Goal: Task Accomplishment & Management: Manage account settings

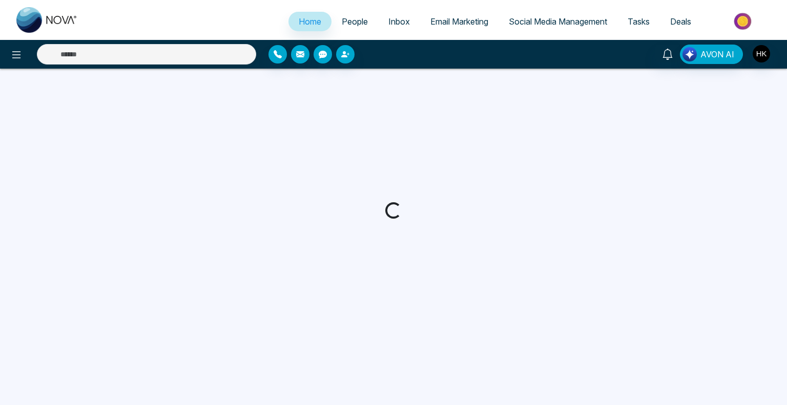
select select "*"
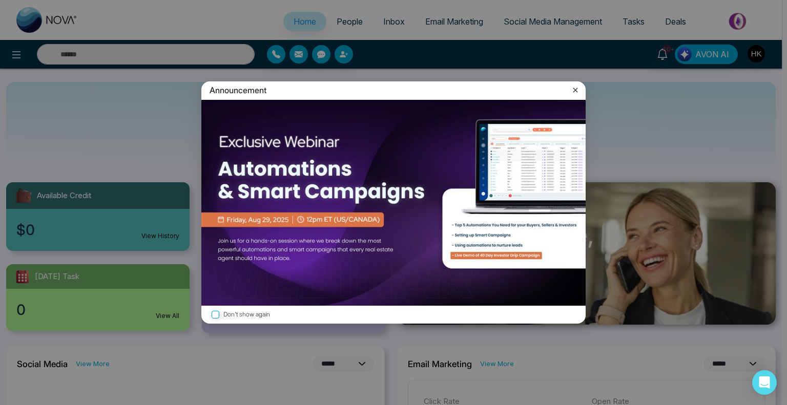
drag, startPoint x: 574, startPoint y: 92, endPoint x: 567, endPoint y: 92, distance: 6.7
click at [574, 92] on icon at bounding box center [576, 90] width 5 height 5
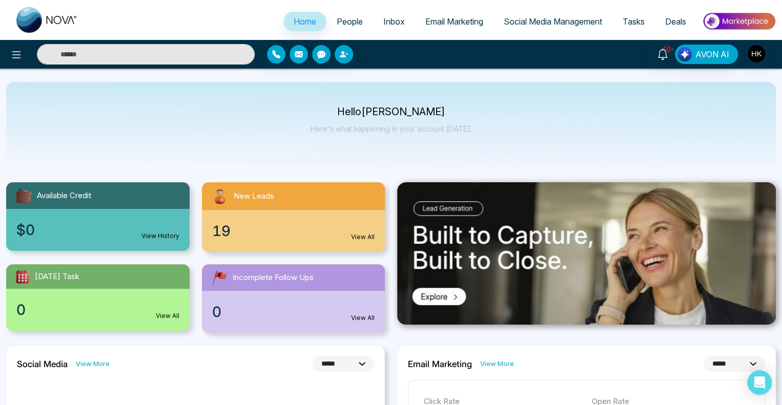
click at [337, 17] on span "People" at bounding box center [350, 21] width 26 height 10
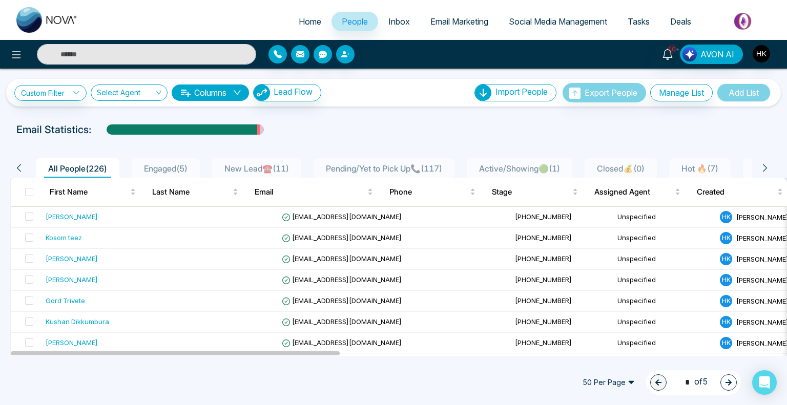
click at [261, 168] on span "New Lead☎️ ( 11 )" at bounding box center [256, 169] width 73 height 10
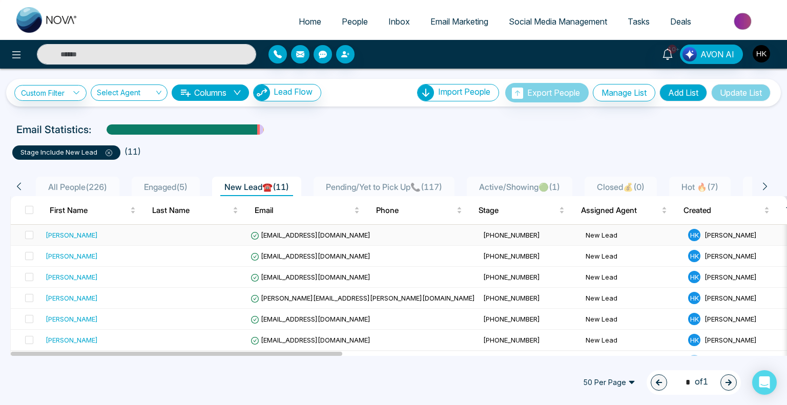
click at [72, 233] on div "[PERSON_NAME]" at bounding box center [72, 235] width 52 height 10
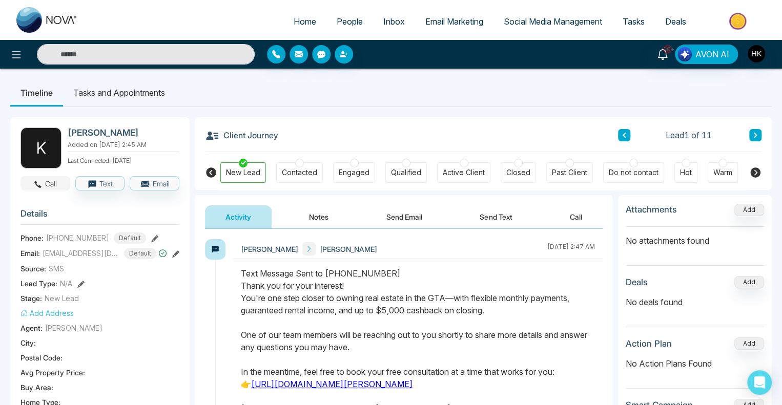
click at [47, 178] on button "Call" at bounding box center [46, 183] width 50 height 14
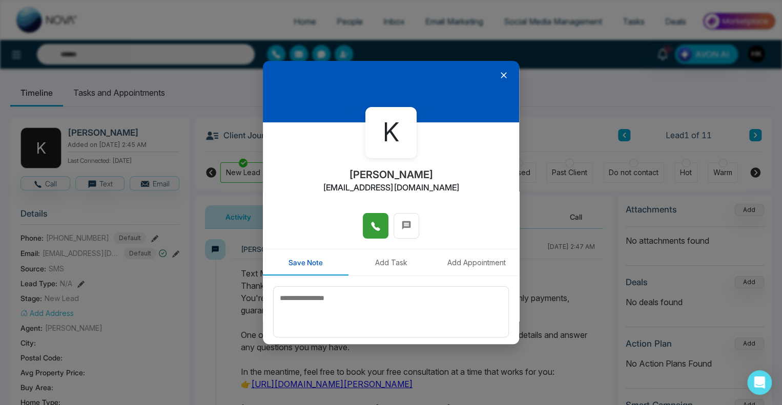
click at [377, 228] on icon at bounding box center [376, 226] width 10 height 10
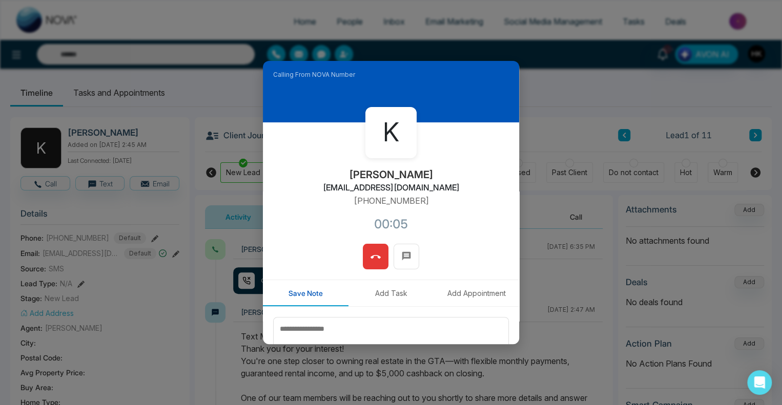
click at [374, 257] on icon at bounding box center [376, 257] width 10 height 10
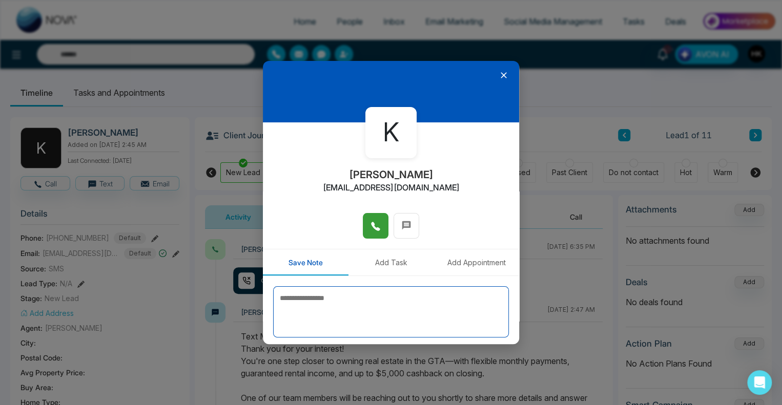
click at [326, 306] on textarea at bounding box center [391, 312] width 236 height 51
type textarea "*"
click at [304, 299] on textarea "**********" at bounding box center [388, 312] width 231 height 51
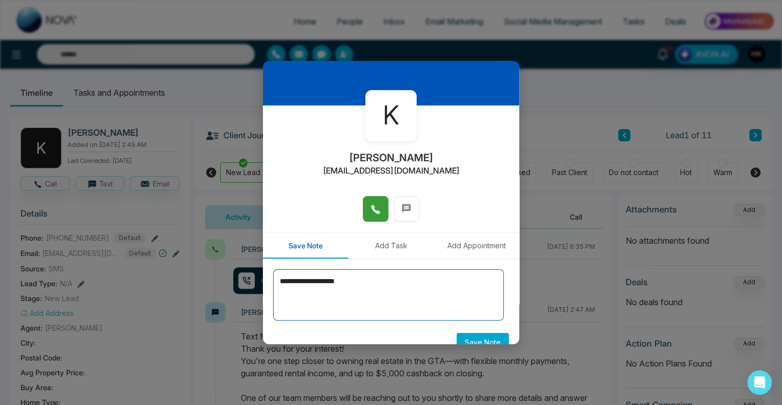
scroll to position [34, 0]
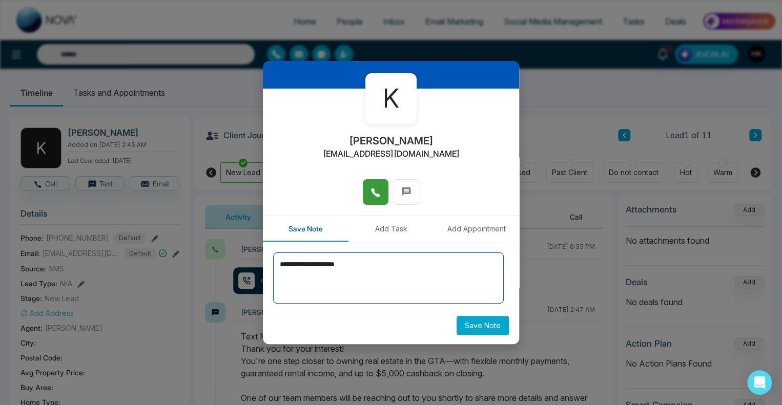
type textarea "**********"
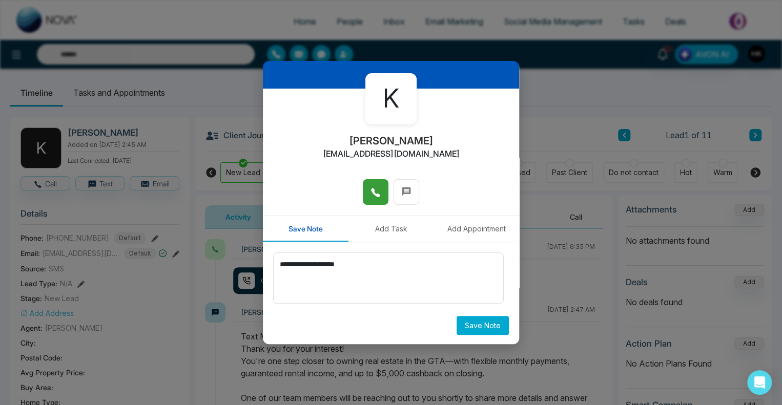
click at [480, 323] on button "Save Note" at bounding box center [483, 325] width 52 height 19
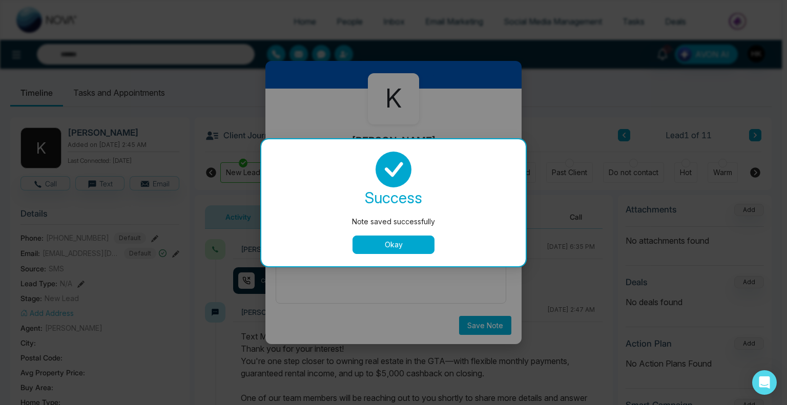
click at [390, 235] on div "success Note saved successfully Okay" at bounding box center [394, 203] width 240 height 103
click at [426, 248] on button "Okay" at bounding box center [394, 245] width 82 height 18
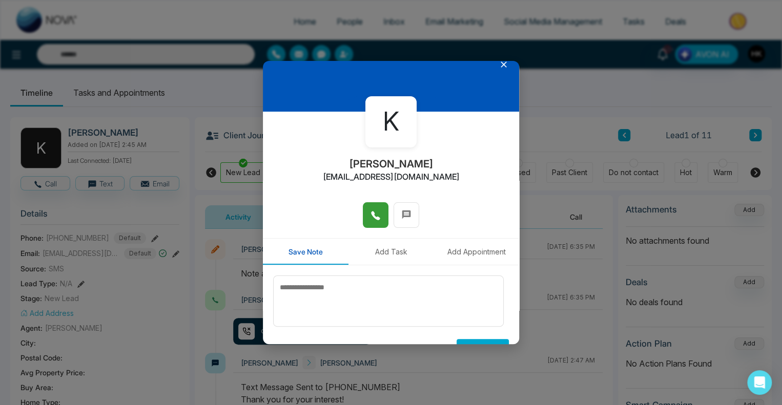
scroll to position [0, 0]
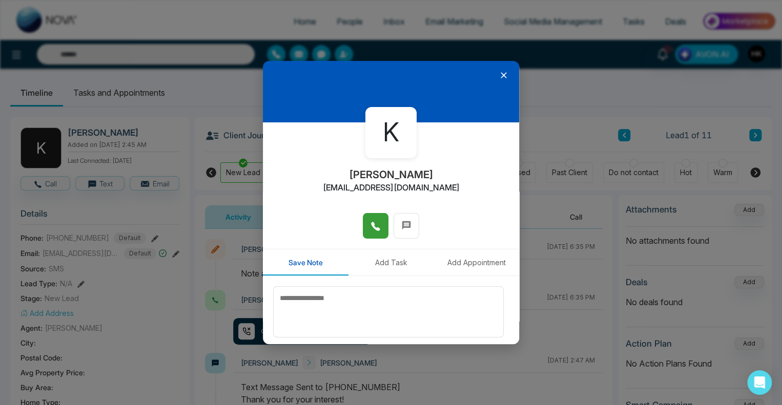
click at [500, 75] on icon at bounding box center [504, 75] width 10 height 10
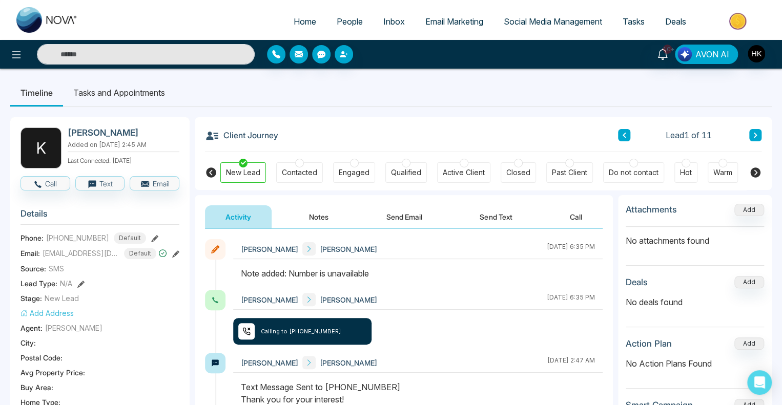
click at [753, 133] on icon at bounding box center [755, 135] width 5 height 6
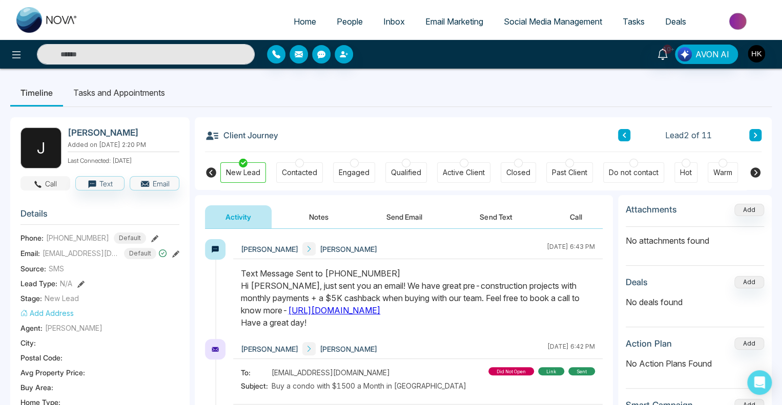
click at [53, 185] on button "Call" at bounding box center [46, 183] width 50 height 14
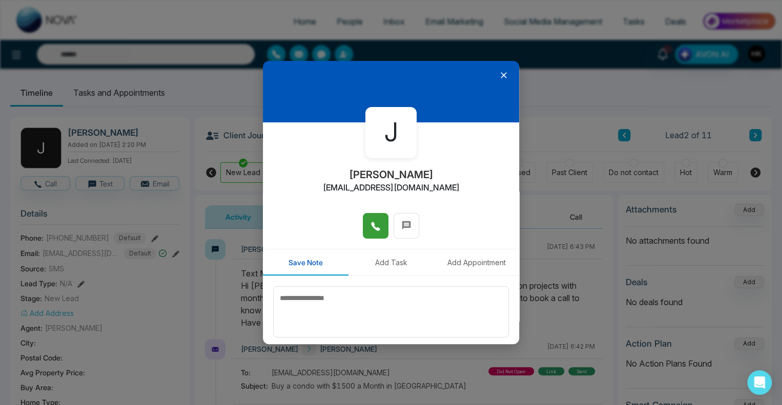
click at [373, 227] on icon at bounding box center [375, 226] width 9 height 9
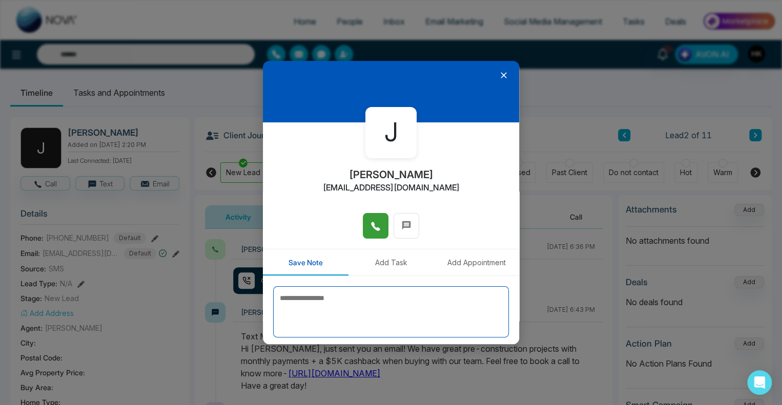
click at [332, 309] on textarea at bounding box center [391, 312] width 236 height 51
click at [377, 303] on textarea "**********" at bounding box center [388, 312] width 231 height 51
click at [378, 302] on textarea "**********" at bounding box center [388, 312] width 231 height 51
click at [491, 307] on textarea "**********" at bounding box center [388, 312] width 231 height 51
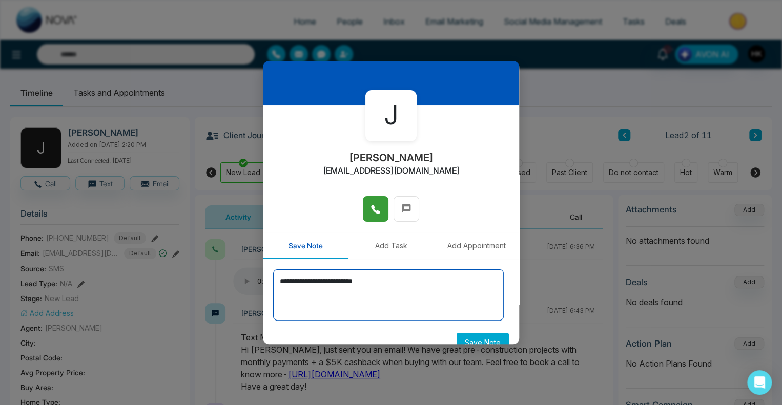
scroll to position [34, 0]
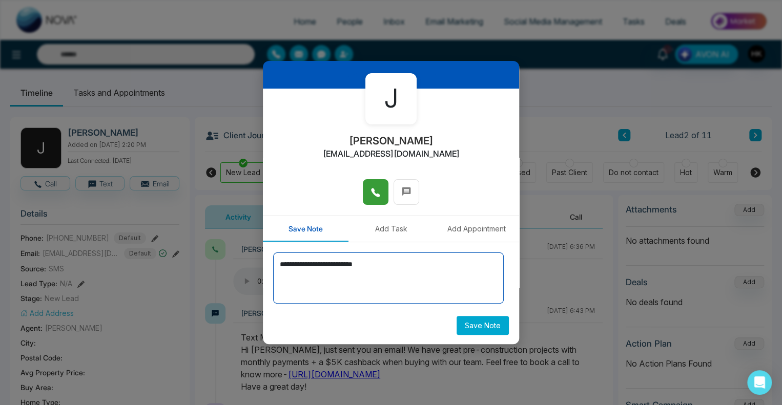
type textarea "**********"
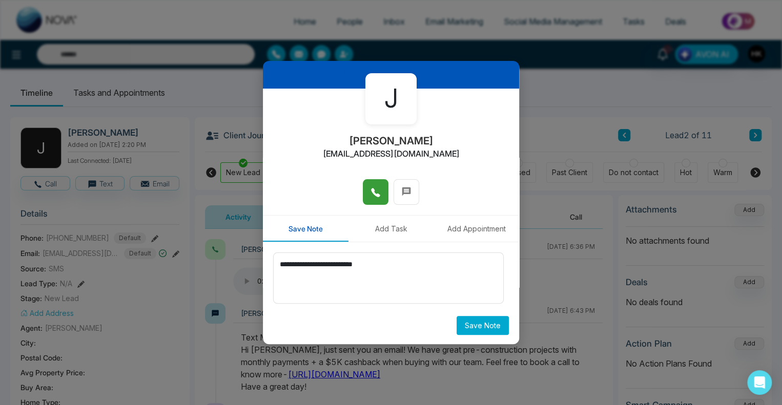
click at [487, 325] on button "Save Note" at bounding box center [483, 325] width 52 height 19
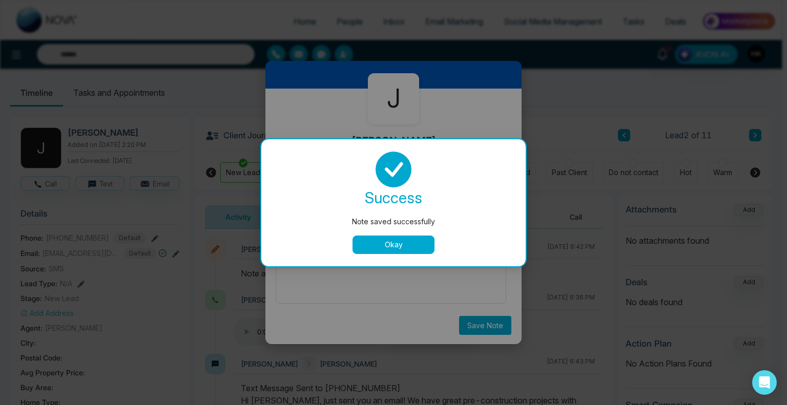
click at [409, 242] on button "Okay" at bounding box center [394, 245] width 82 height 18
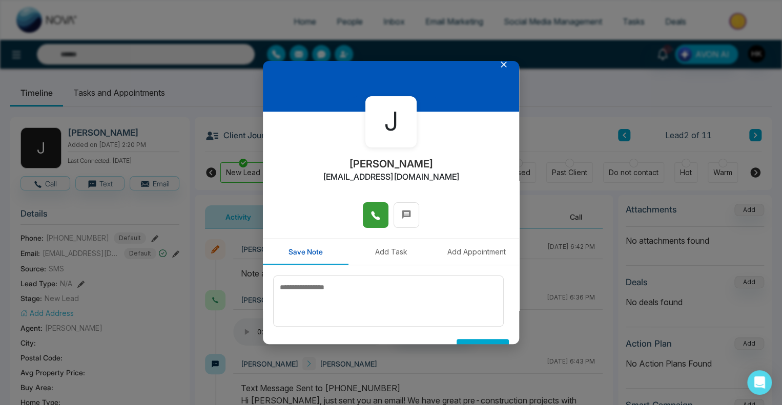
scroll to position [0, 0]
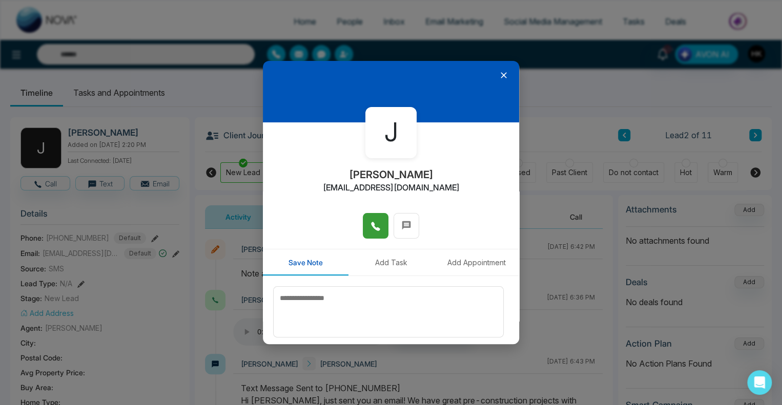
click at [499, 74] on icon at bounding box center [504, 75] width 10 height 10
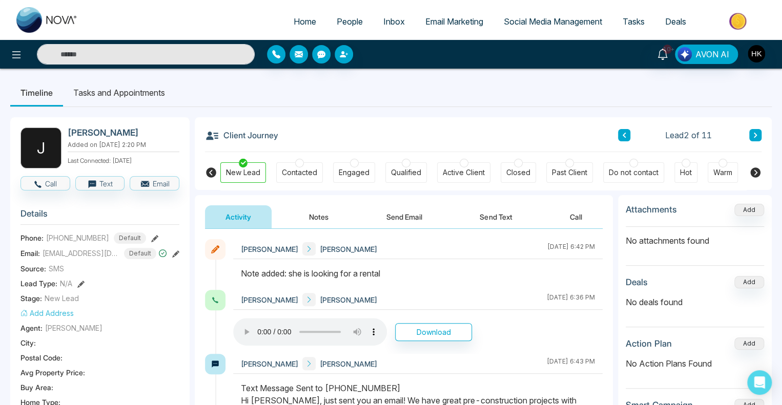
click at [755, 136] on icon at bounding box center [755, 135] width 3 height 5
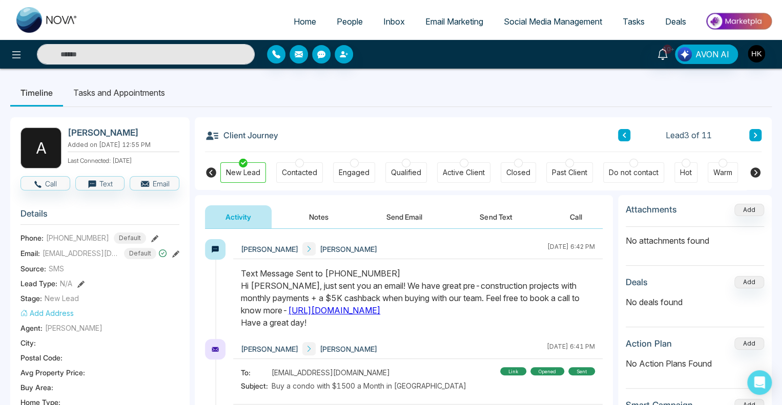
drag, startPoint x: 396, startPoint y: 290, endPoint x: 525, endPoint y: 322, distance: 132.6
click at [525, 322] on div "Text Message Sent to +14373453722 Hi Arslan, just sent you an email! We have gr…" at bounding box center [418, 299] width 354 height 62
click at [345, 26] on span "People" at bounding box center [350, 21] width 26 height 10
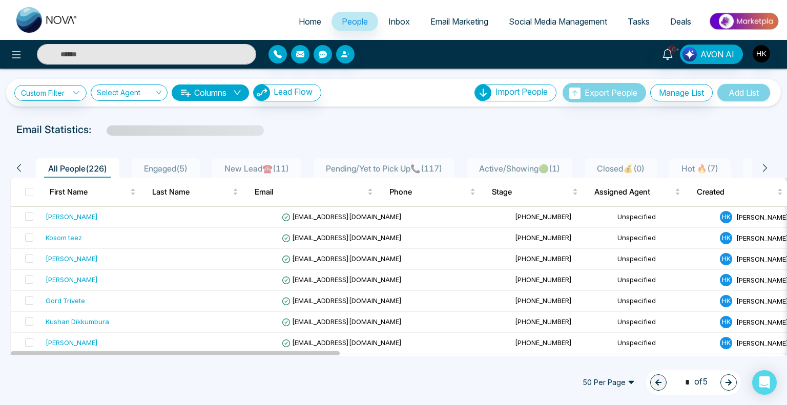
click at [276, 167] on span "New Lead☎️ ( 11 )" at bounding box center [256, 169] width 73 height 10
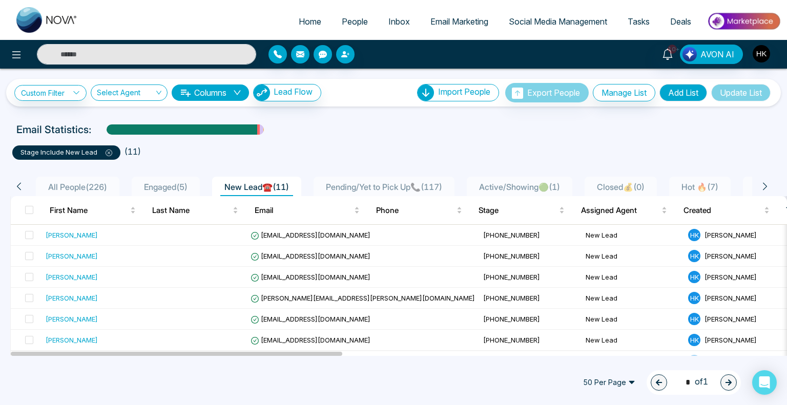
click at [127, 369] on div "50 Per Page 1 * of 1" at bounding box center [393, 382] width 787 height 45
click at [162, 185] on span "Engaged ( 5 )" at bounding box center [166, 187] width 52 height 10
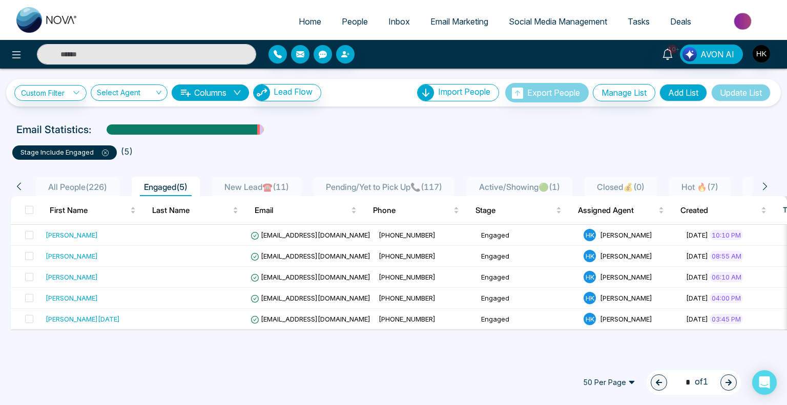
click at [544, 191] on span "Active/Showing🟢 ( 1 )" at bounding box center [519, 187] width 89 height 10
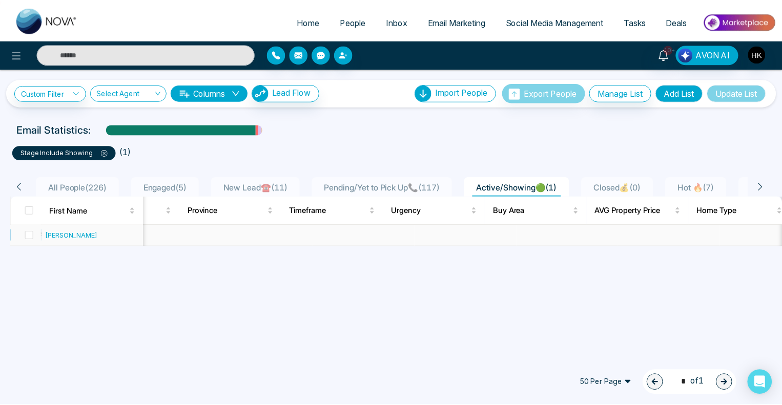
scroll to position [0, 830]
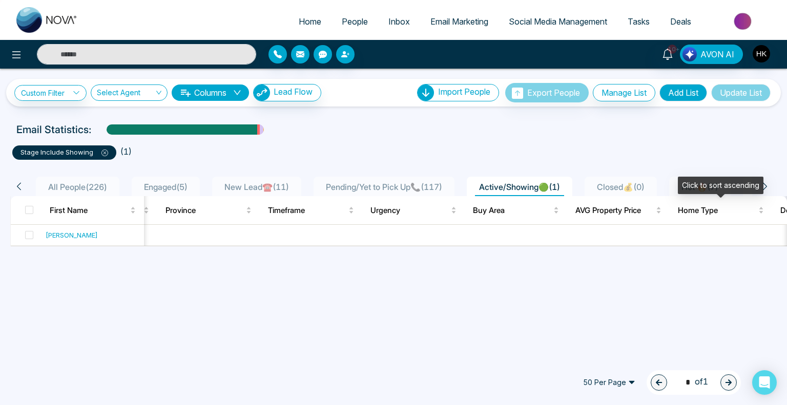
click at [707, 186] on div "Click to sort ascending" at bounding box center [721, 185] width 86 height 17
click at [728, 143] on ul "stage include Showing ( 1 )" at bounding box center [393, 150] width 763 height 18
click at [715, 184] on span "Hot 🔥 ( 7 )" at bounding box center [700, 187] width 45 height 10
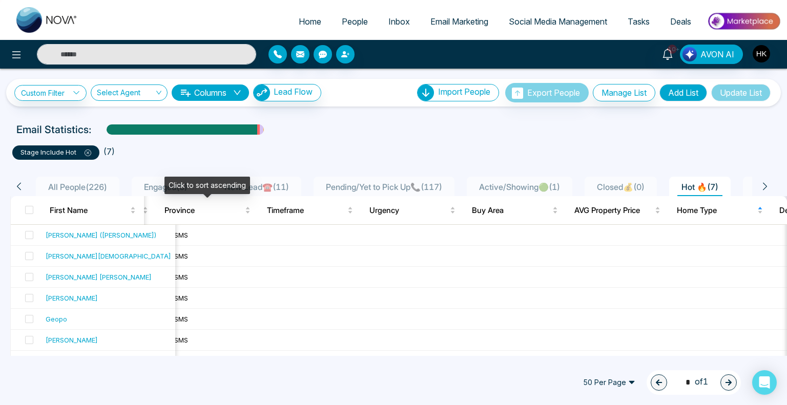
click at [169, 190] on div "Click to sort ascending" at bounding box center [208, 185] width 86 height 17
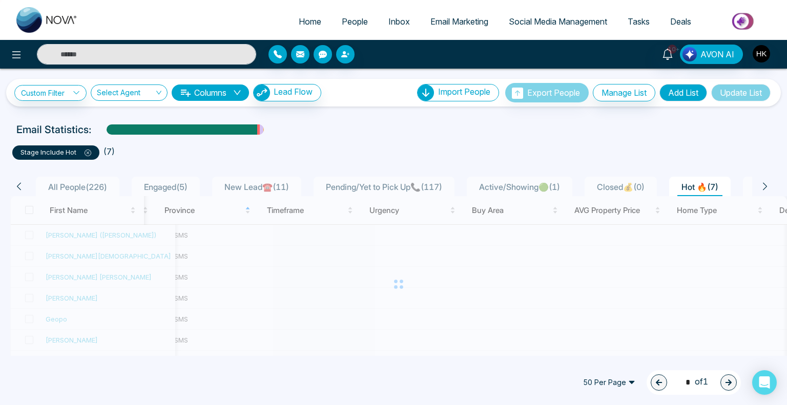
click at [151, 186] on span "Engaged ( 5 )" at bounding box center [166, 187] width 52 height 10
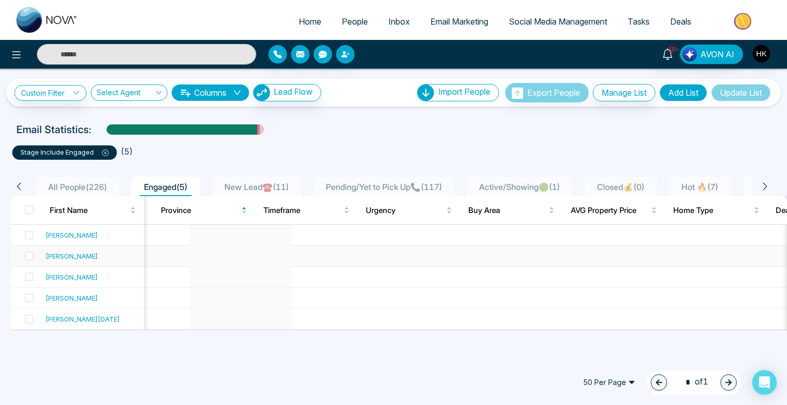
click at [64, 256] on div "[PERSON_NAME]" at bounding box center [72, 256] width 52 height 10
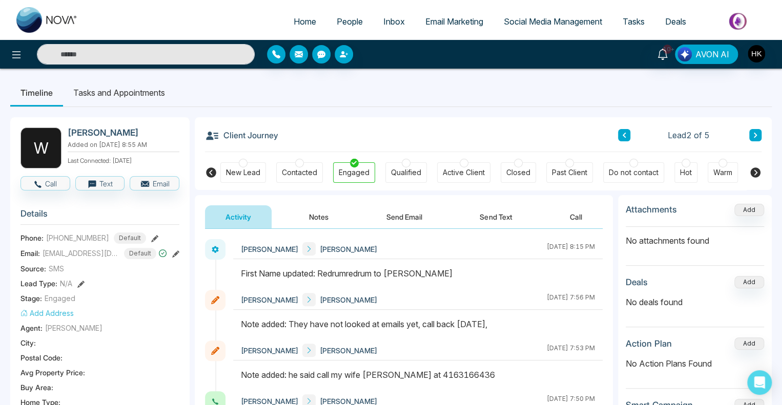
drag, startPoint x: 406, startPoint y: 371, endPoint x: 503, endPoint y: 371, distance: 96.4
click at [503, 371] on div "Note added: he said call my wife [PERSON_NAME] at 4163166436" at bounding box center [418, 375] width 354 height 12
click at [478, 89] on ul "Timeline Tasks and Appointments" at bounding box center [391, 93] width 762 height 28
click at [756, 136] on icon at bounding box center [755, 135] width 5 height 6
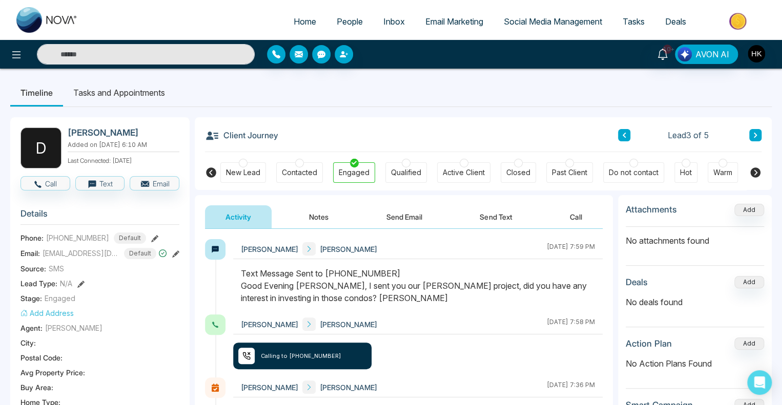
drag, startPoint x: 384, startPoint y: 287, endPoint x: 406, endPoint y: 298, distance: 24.8
click at [406, 298] on div "Text Message Sent to [PHONE_NUMBER] Good Evening [PERSON_NAME], I sent you our …" at bounding box center [418, 286] width 354 height 37
drag, startPoint x: 382, startPoint y: 297, endPoint x: 207, endPoint y: 292, distance: 174.9
click at [207, 292] on div "[PERSON_NAME] [PERSON_NAME] [DATE] 7:59 PM" at bounding box center [404, 276] width 398 height 75
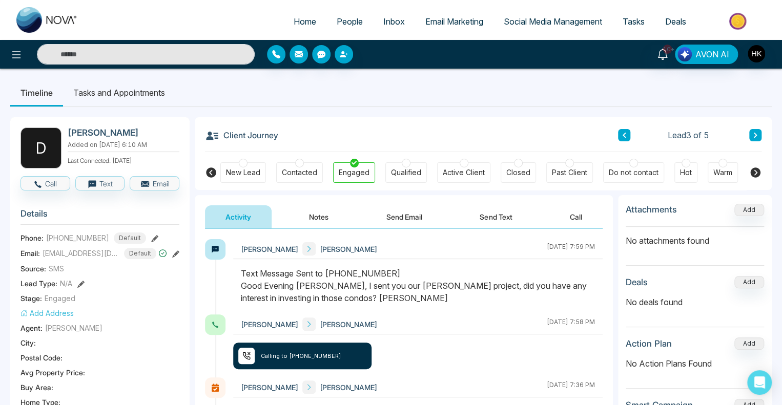
click at [420, 296] on div "Text Message Sent to [PHONE_NUMBER] Good Evening [PERSON_NAME], I sent you our …" at bounding box center [418, 286] width 354 height 37
click at [754, 131] on button at bounding box center [755, 135] width 12 height 12
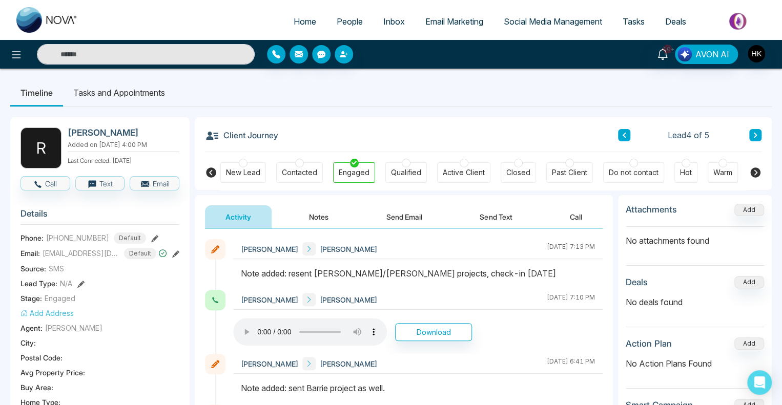
click at [753, 131] on button at bounding box center [755, 135] width 12 height 12
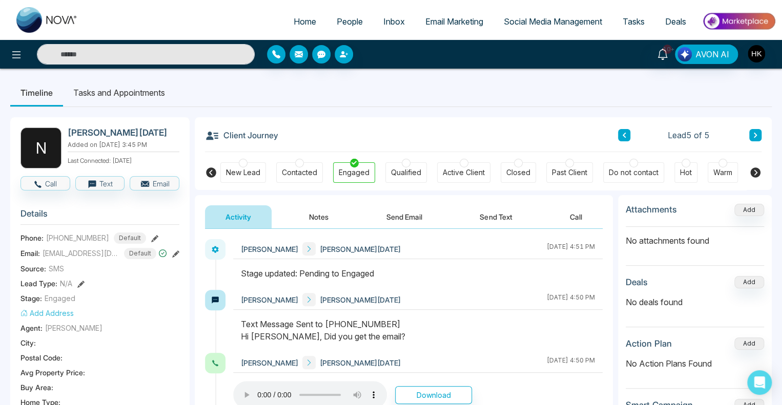
click at [401, 100] on ul "Timeline Tasks and Appointments" at bounding box center [391, 93] width 762 height 28
click at [344, 26] on span "People" at bounding box center [350, 21] width 26 height 10
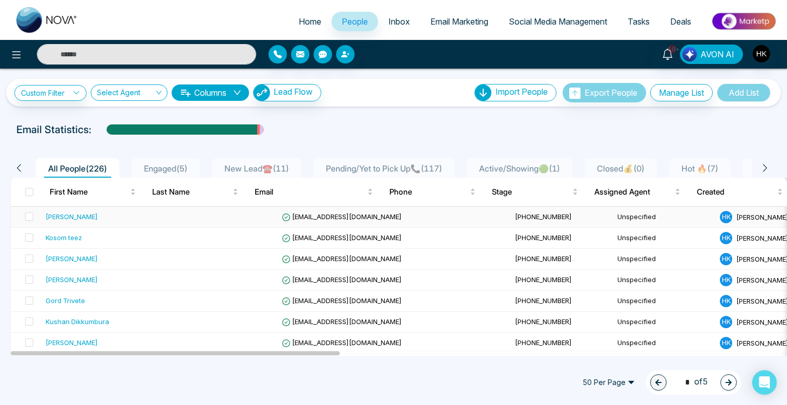
click at [53, 216] on div "[PERSON_NAME]" at bounding box center [72, 217] width 52 height 10
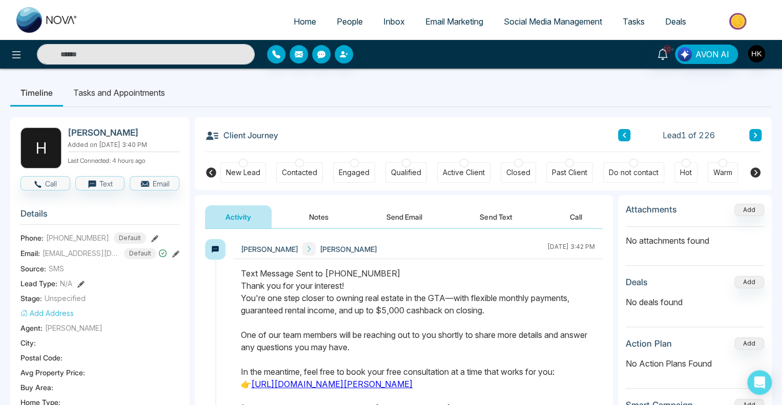
click at [451, 347] on div "Text Message Sent to [PHONE_NUMBER] Thank you for your interest! You're one ste…" at bounding box center [418, 354] width 354 height 172
drag, startPoint x: 477, startPoint y: 303, endPoint x: 552, endPoint y: 311, distance: 75.2
click at [552, 311] on div "Text Message Sent to [PHONE_NUMBER] Thank you for your interest! You're one ste…" at bounding box center [418, 354] width 354 height 172
